Goal: Task Accomplishment & Management: Use online tool/utility

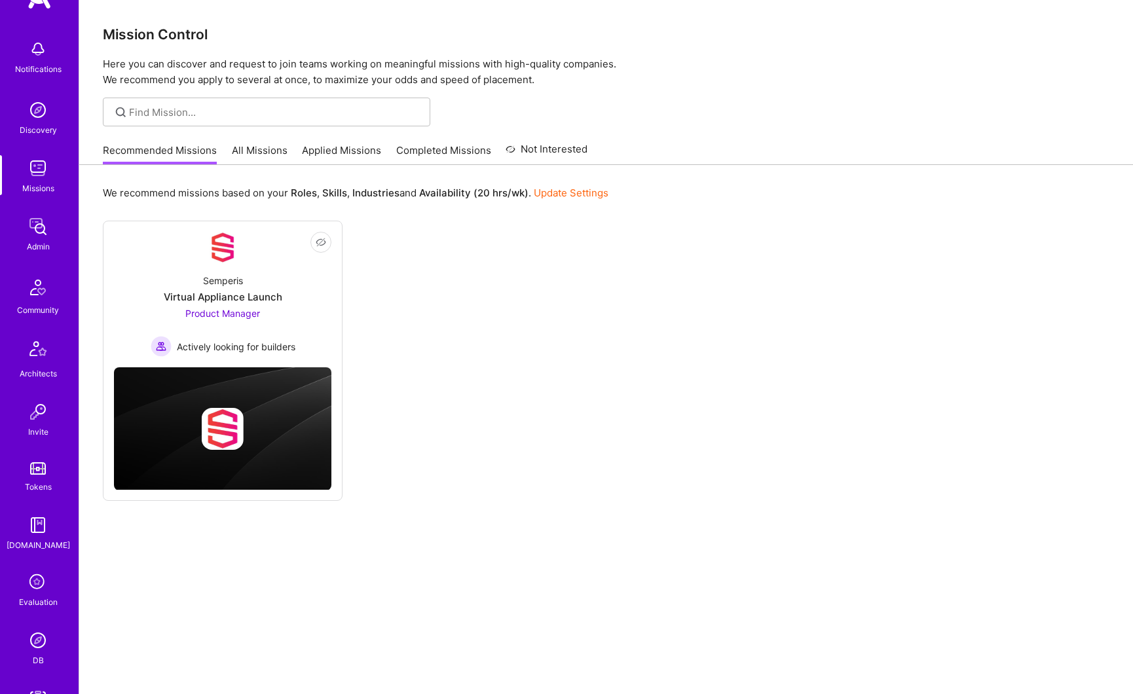
scroll to position [189, 0]
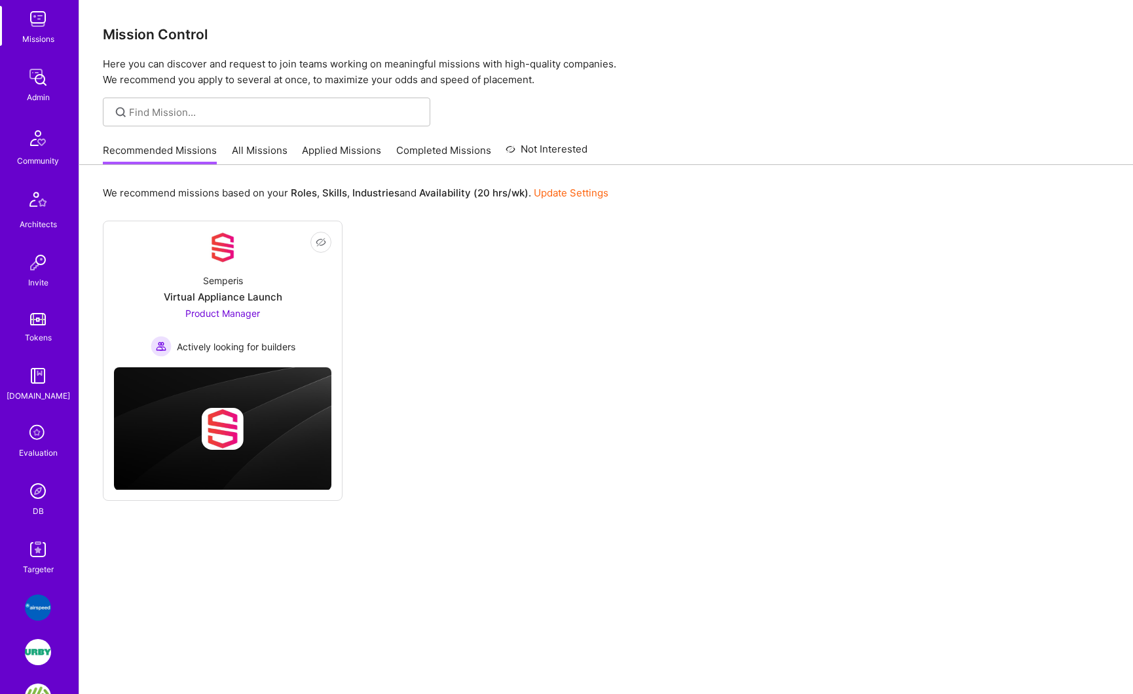
click at [38, 499] on img at bounding box center [38, 491] width 26 height 26
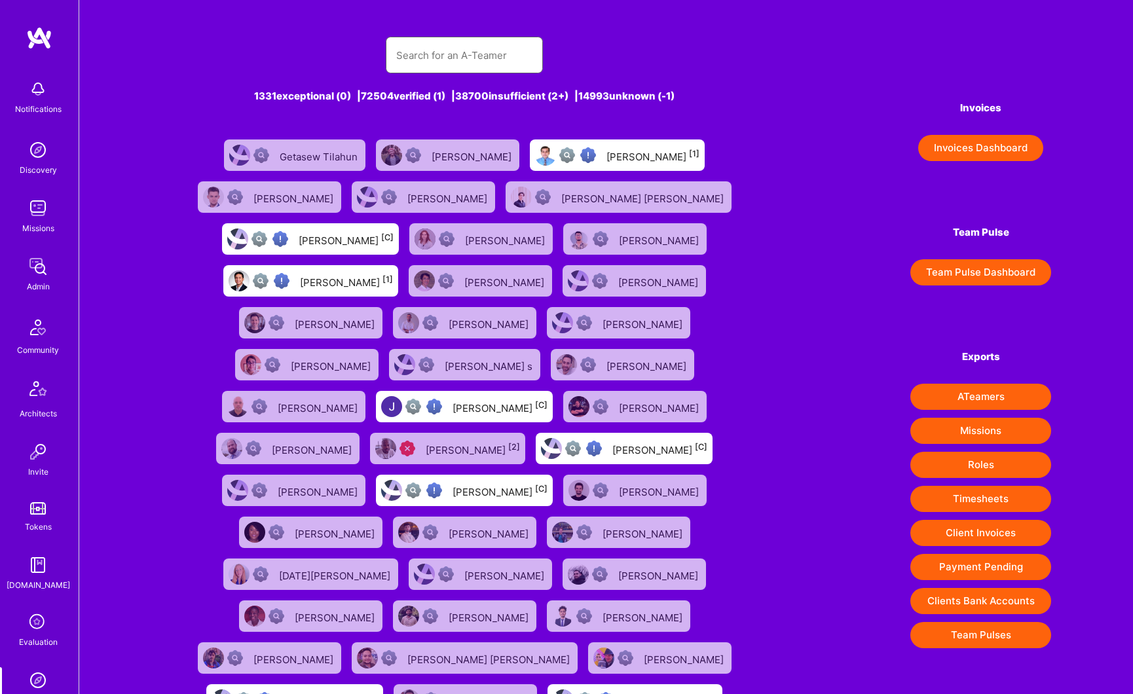
click at [471, 57] on input "text" at bounding box center [464, 55] width 136 height 33
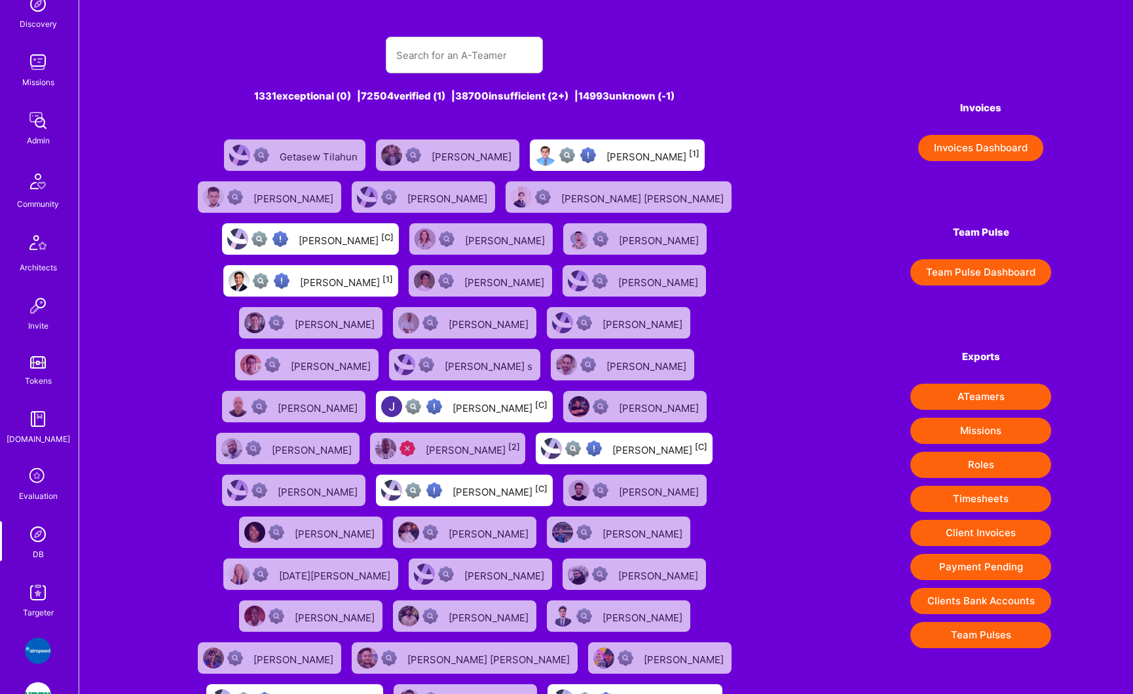
click at [41, 592] on img at bounding box center [38, 593] width 26 height 26
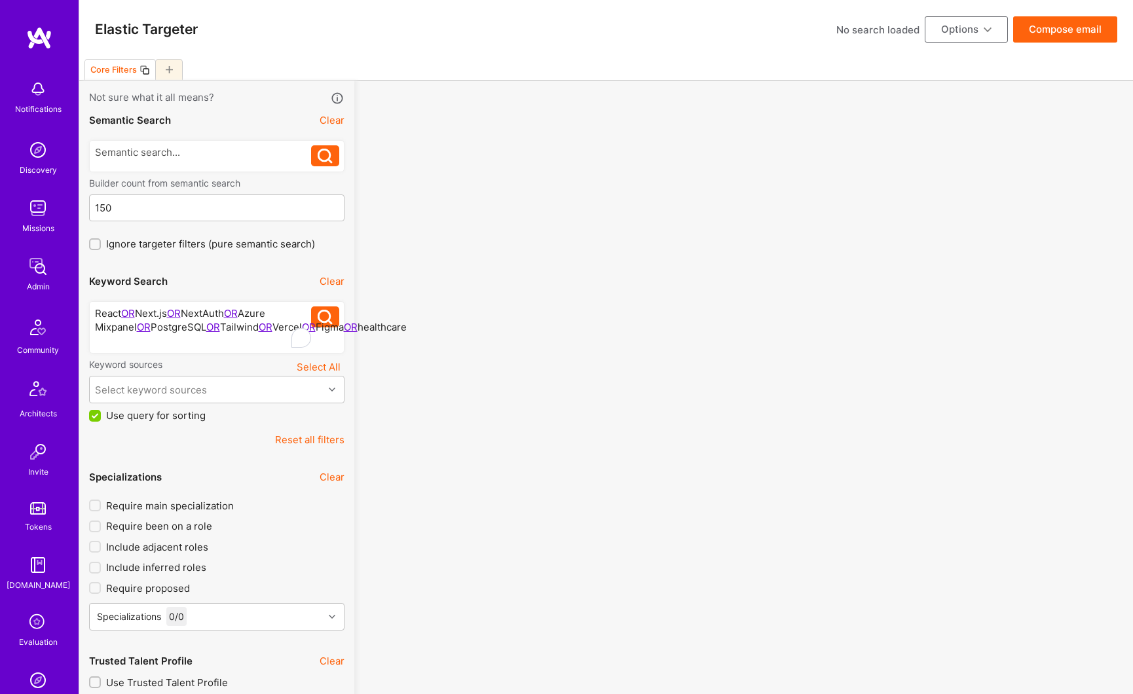
click at [309, 368] on button "Select All" at bounding box center [319, 367] width 52 height 18
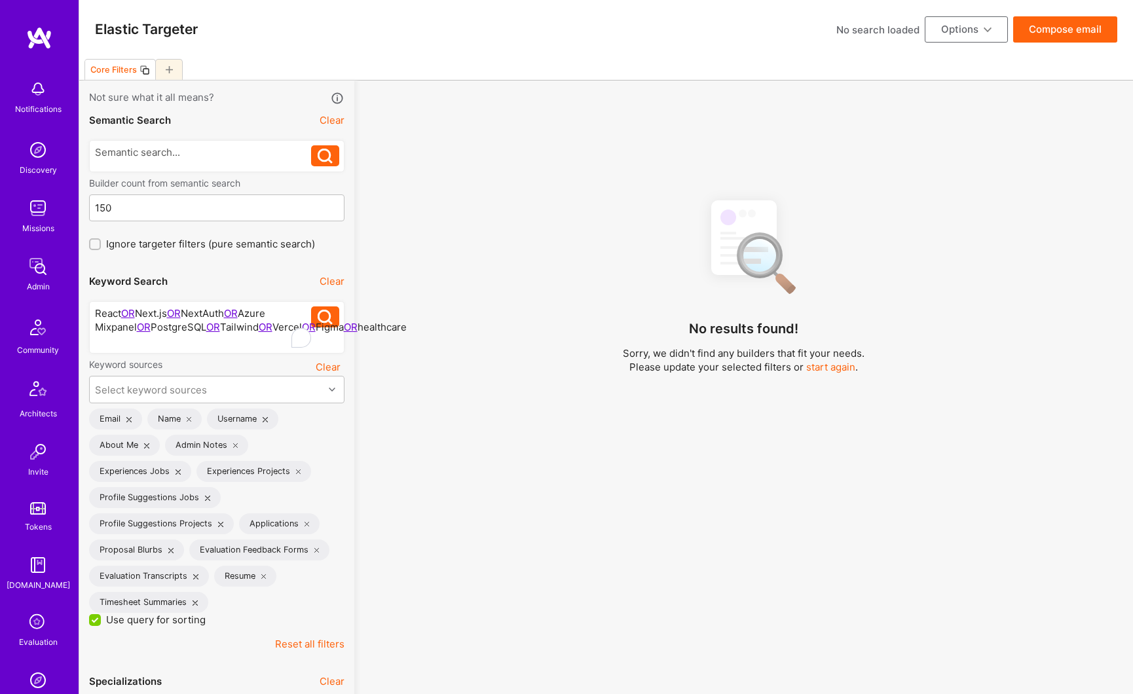
click at [323, 368] on button "Clear" at bounding box center [328, 367] width 33 height 18
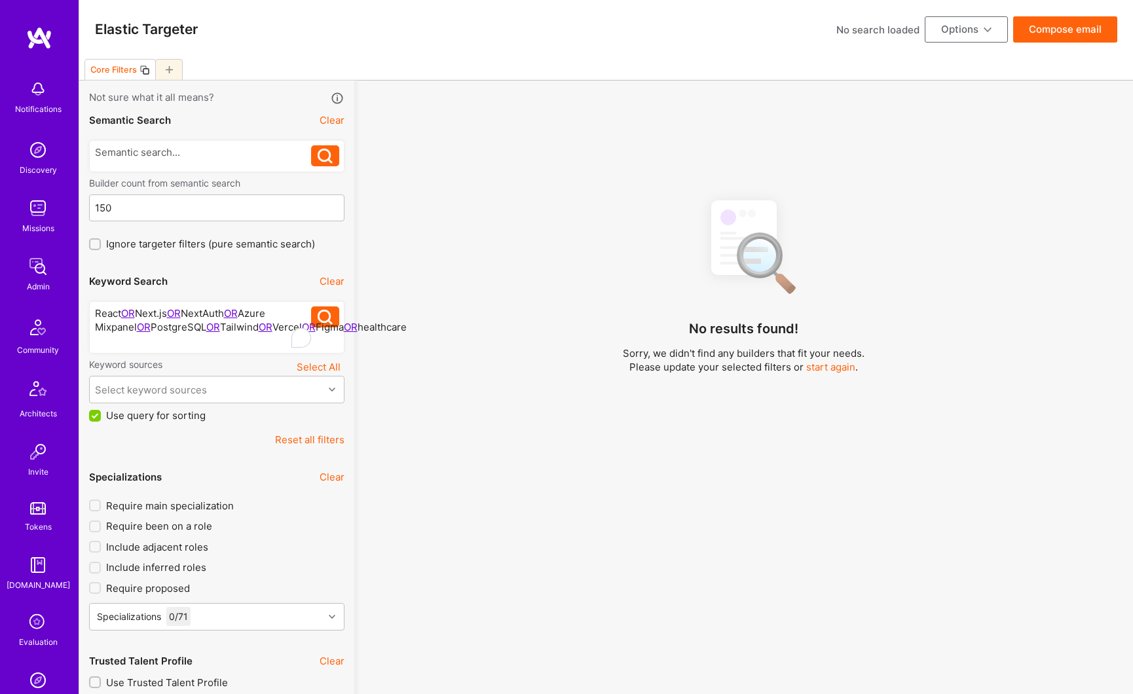
click at [313, 443] on button "Reset all filters" at bounding box center [309, 440] width 69 height 14
checkbox input "false"
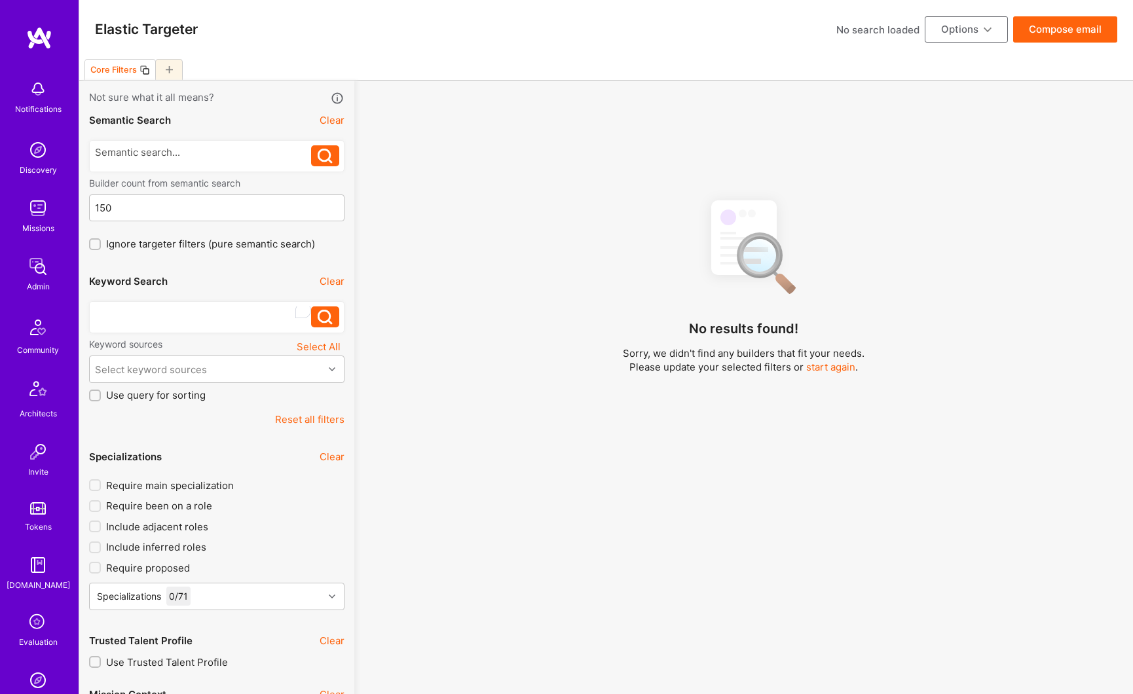
click at [210, 316] on div "To enrich screen reader interactions, please activate Accessibility in Grammarl…" at bounding box center [203, 314] width 217 height 14
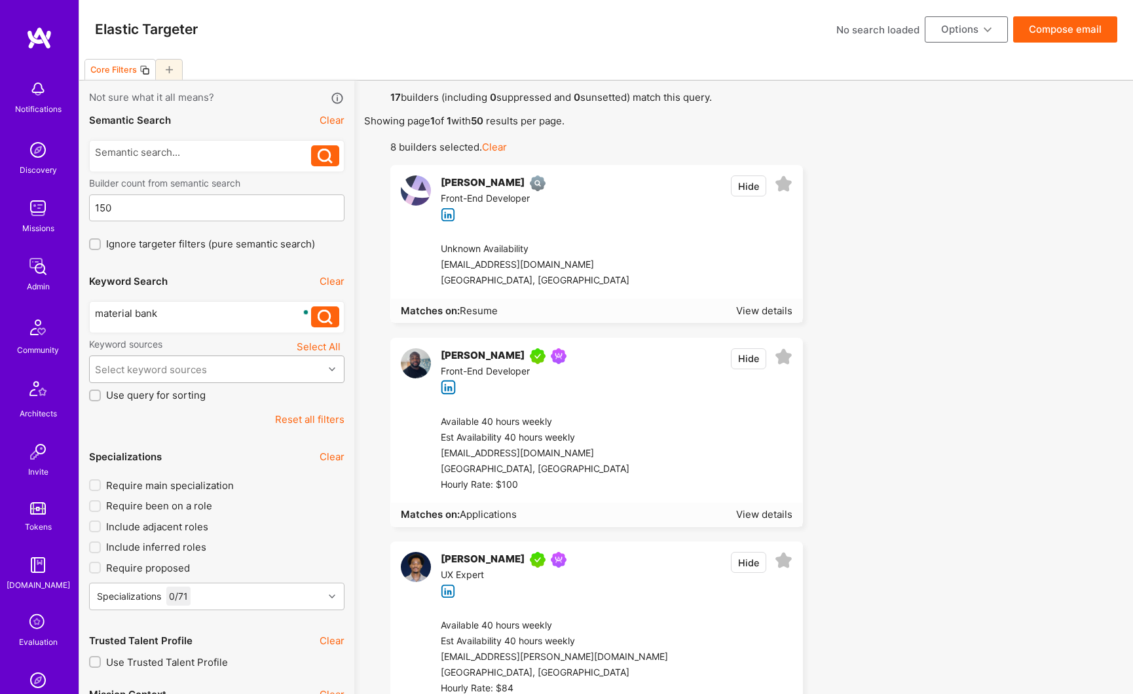
click at [233, 375] on div "Select keyword sources" at bounding box center [207, 369] width 234 height 26
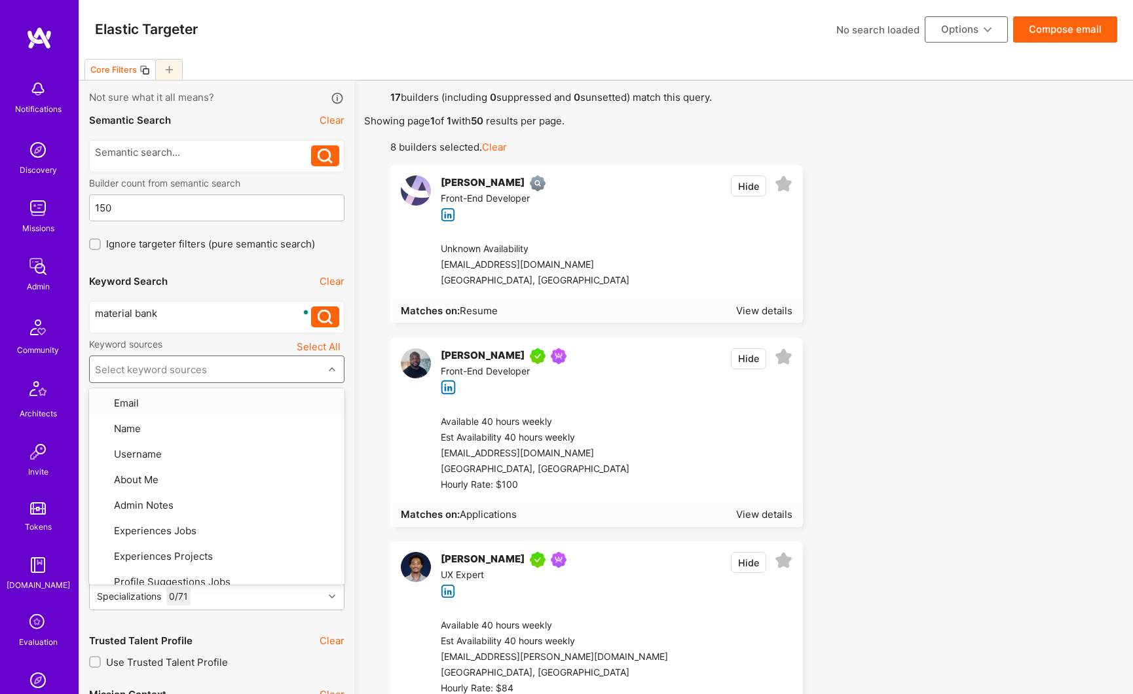
click at [277, 369] on div "Select keyword sources" at bounding box center [207, 369] width 234 height 26
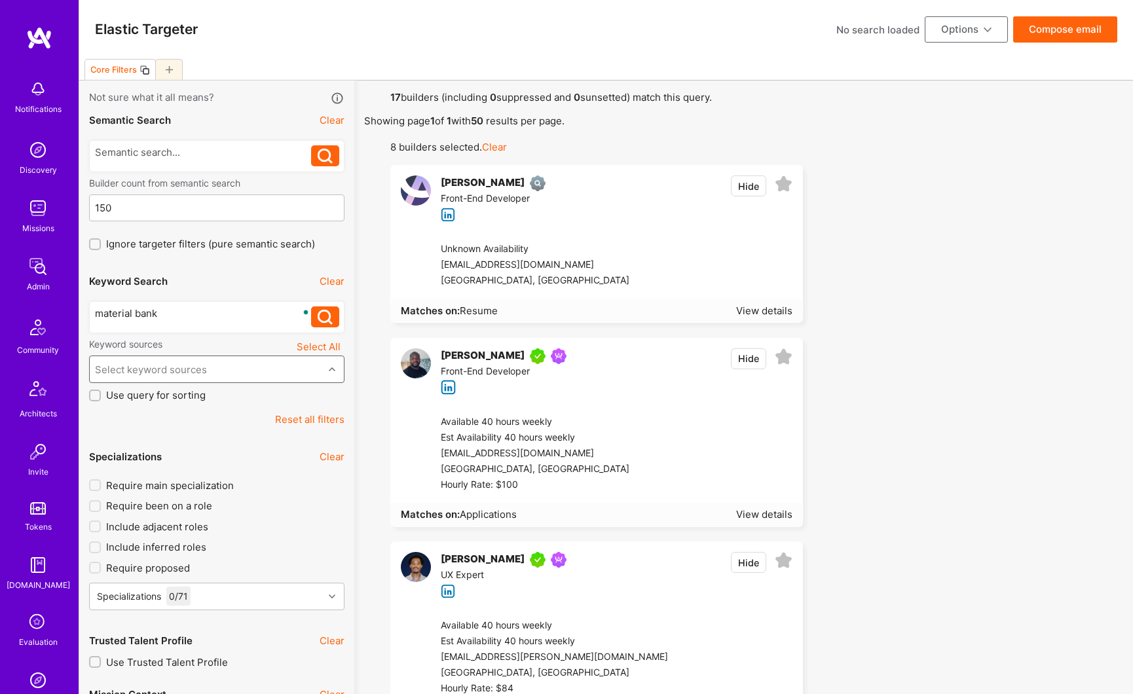
click at [310, 349] on button "Select All" at bounding box center [319, 347] width 52 height 18
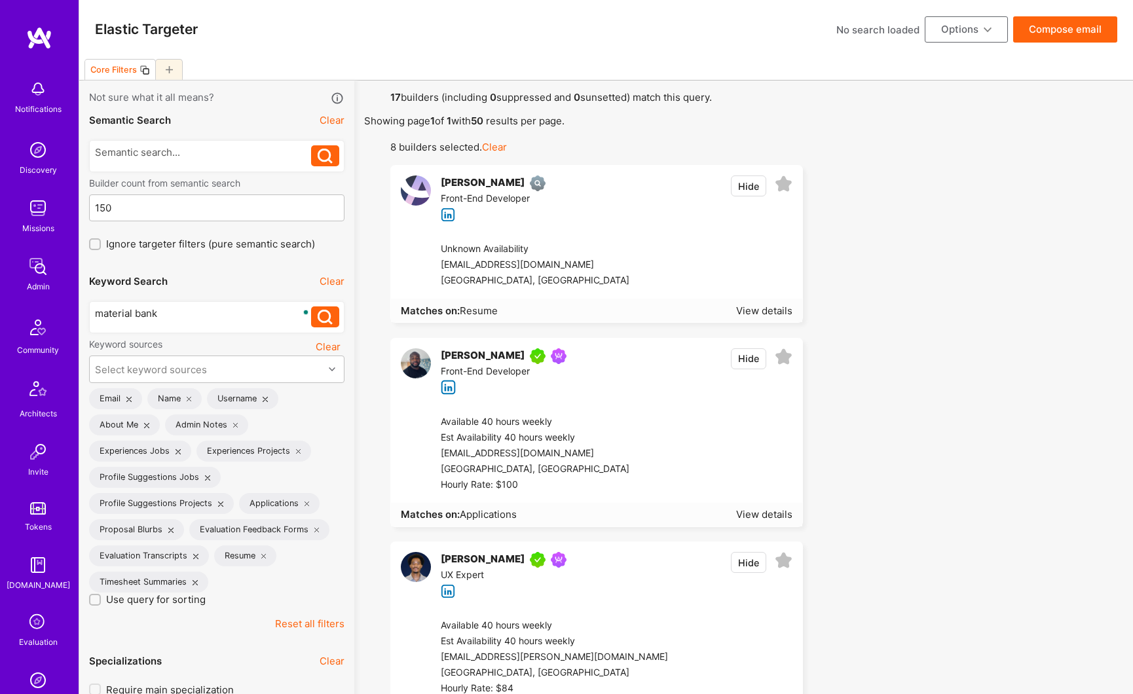
click at [305, 503] on icon at bounding box center [307, 504] width 5 height 5
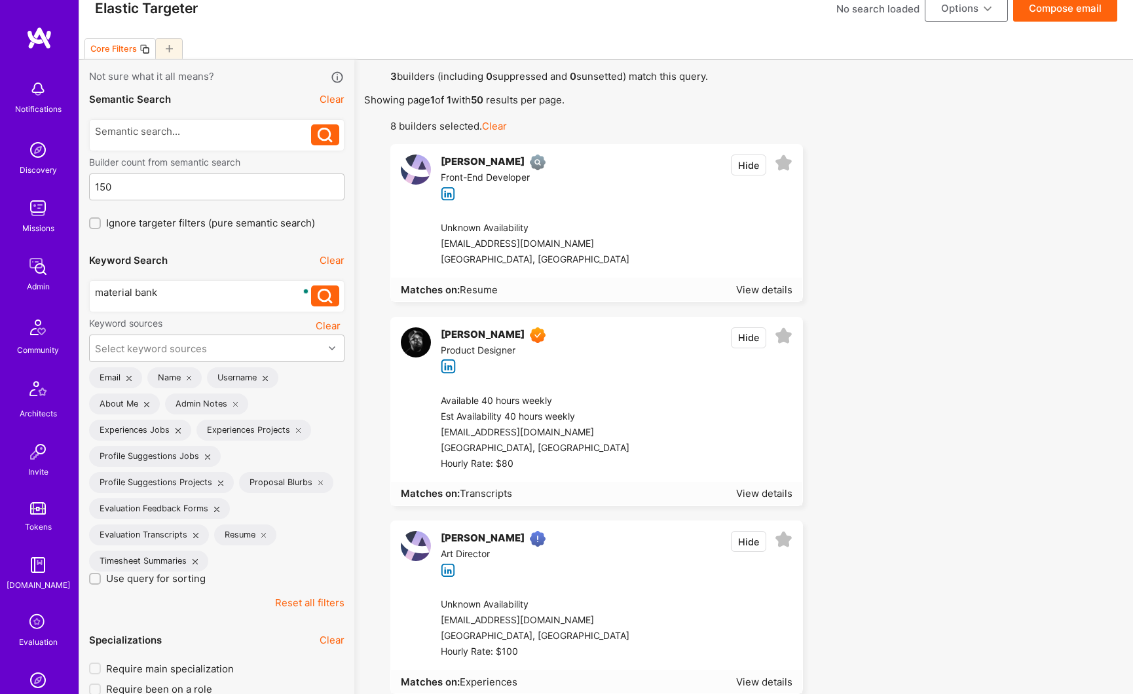
scroll to position [4, 0]
